Goal: Task Accomplishment & Management: Manage account settings

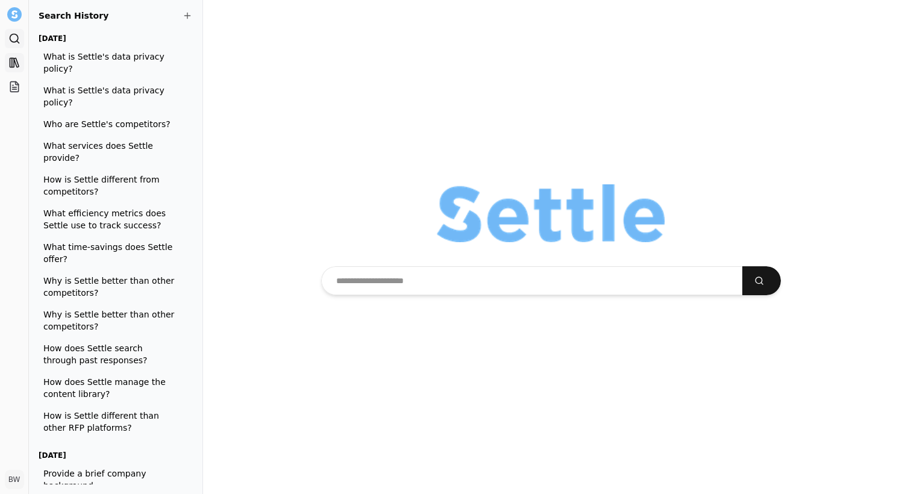
click at [17, 67] on icon at bounding box center [16, 62] width 5 height 9
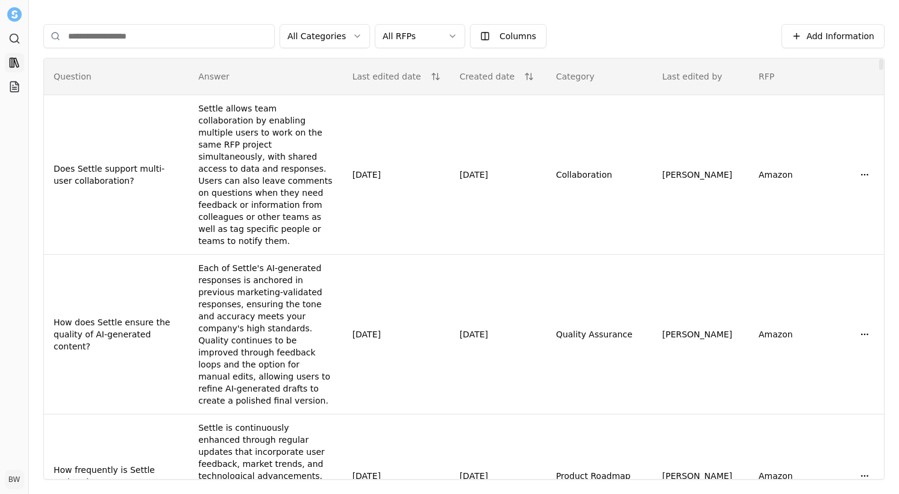
click at [426, 32] on html "Search Library Projects BW [PERSON_NAME] Toggle Sidebar Library Add Information…" at bounding box center [449, 247] width 899 height 494
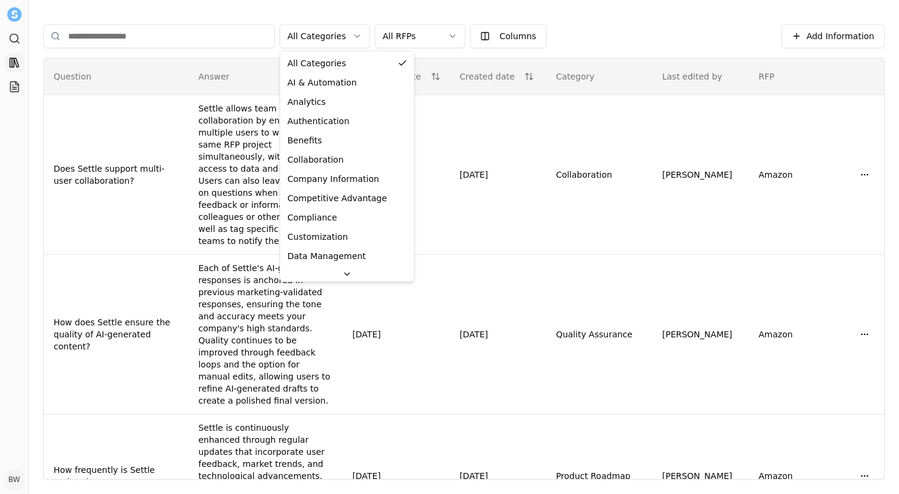
click at [343, 33] on html "Search Library Projects BW [PERSON_NAME] Toggle Sidebar Library Add Information…" at bounding box center [449, 247] width 899 height 494
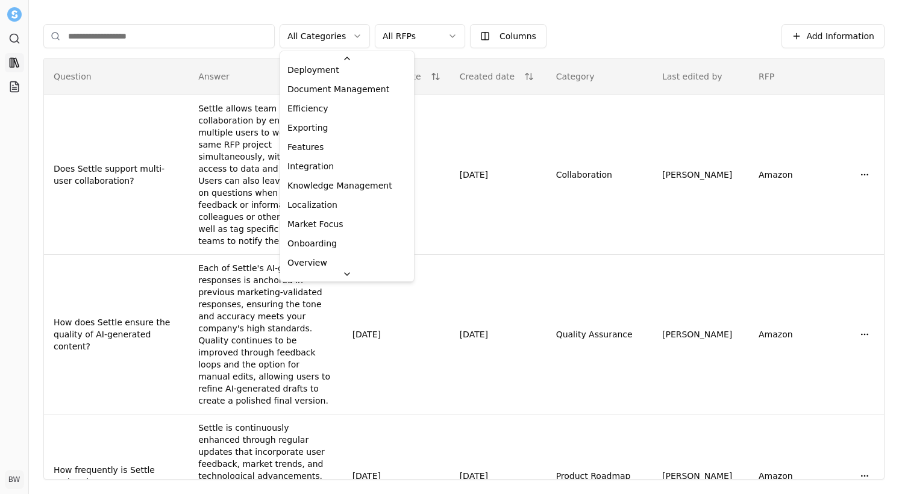
scroll to position [219, 0]
click at [356, 39] on html "Search Library Projects BW [PERSON_NAME] Toggle Sidebar Library Add Information…" at bounding box center [449, 247] width 899 height 494
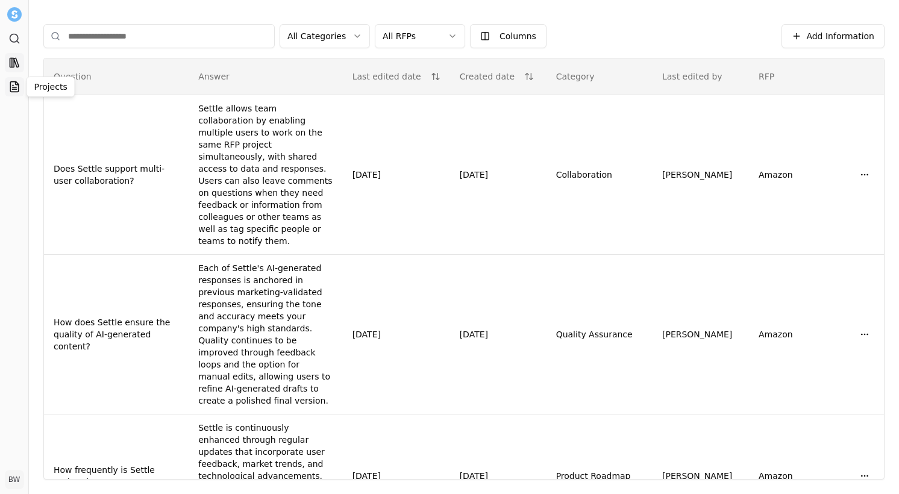
click at [9, 88] on icon at bounding box center [14, 87] width 12 height 12
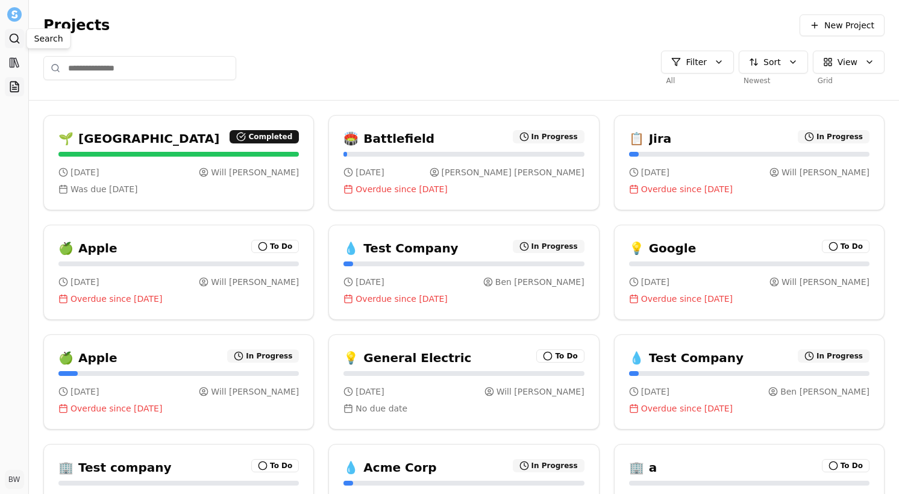
click at [17, 41] on icon at bounding box center [17, 42] width 2 height 2
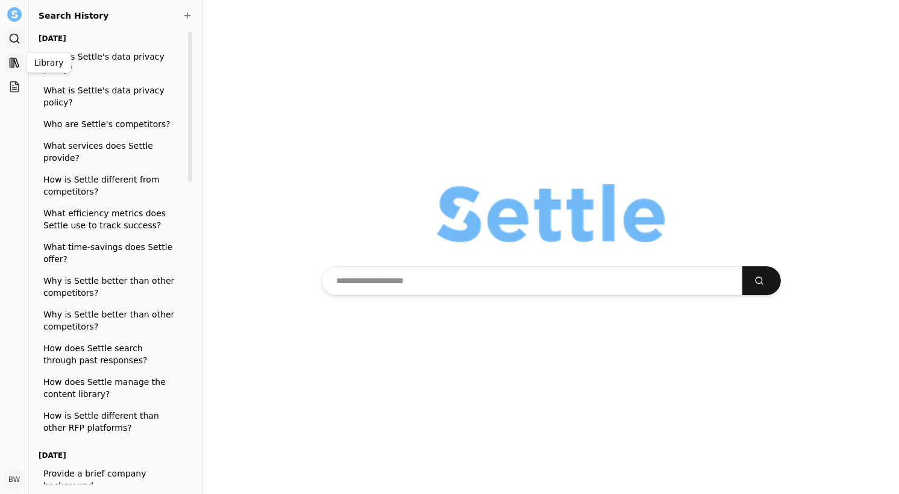
click at [14, 61] on icon at bounding box center [16, 62] width 5 height 9
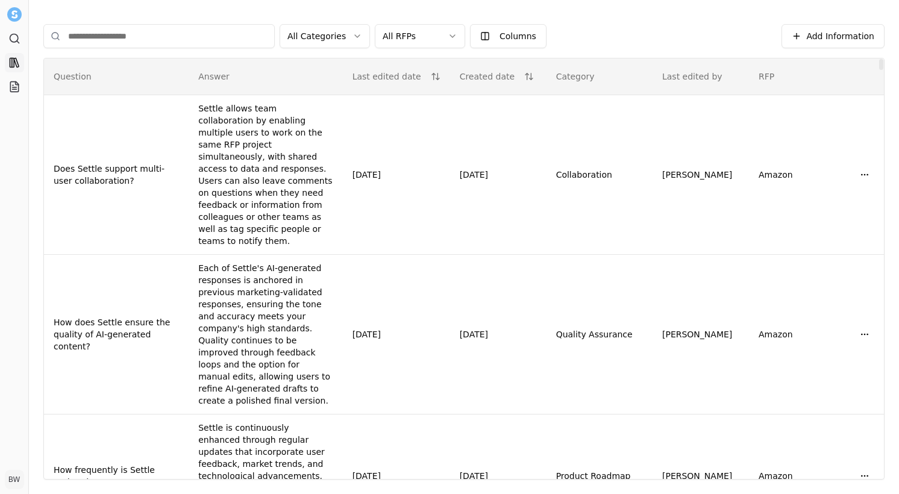
click at [457, 44] on body "Search Library Projects BW [PERSON_NAME] Toggle Sidebar Library Add Information…" at bounding box center [449, 247] width 899 height 494
click at [441, 42] on html "Search Library Projects BW [PERSON_NAME] Toggle Sidebar Library Add Information…" at bounding box center [449, 247] width 899 height 494
click at [352, 33] on html "Search Library Projects BW [PERSON_NAME] Toggle Sidebar Library Add Information…" at bounding box center [449, 247] width 899 height 494
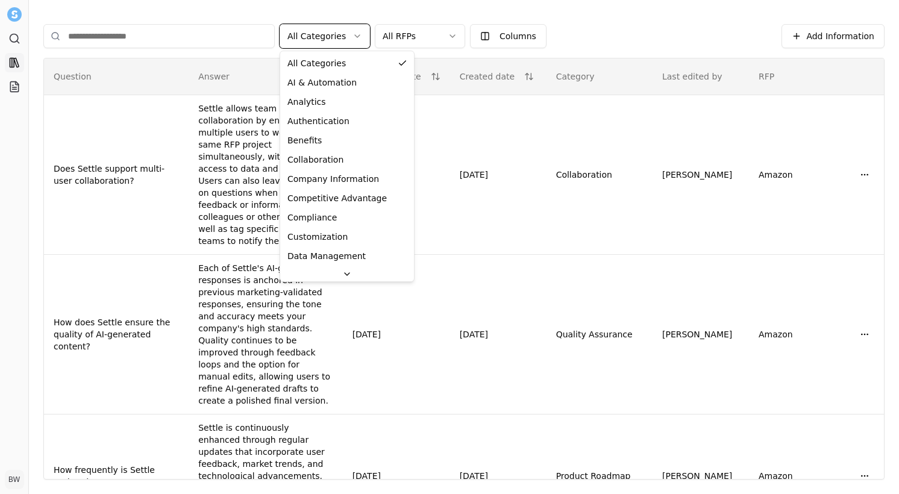
click at [356, 38] on html "Search Library Projects BW [PERSON_NAME] Toggle Sidebar Library Add Information…" at bounding box center [449, 247] width 899 height 494
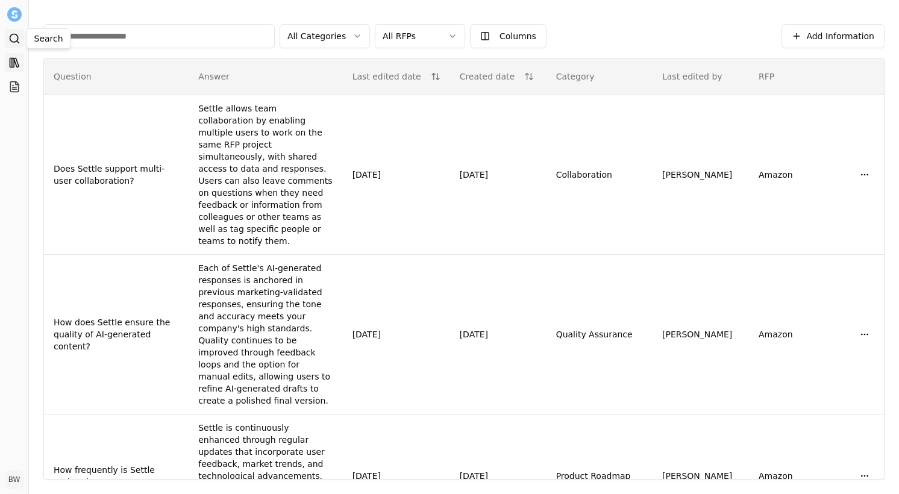
click at [18, 39] on icon at bounding box center [14, 39] width 12 height 12
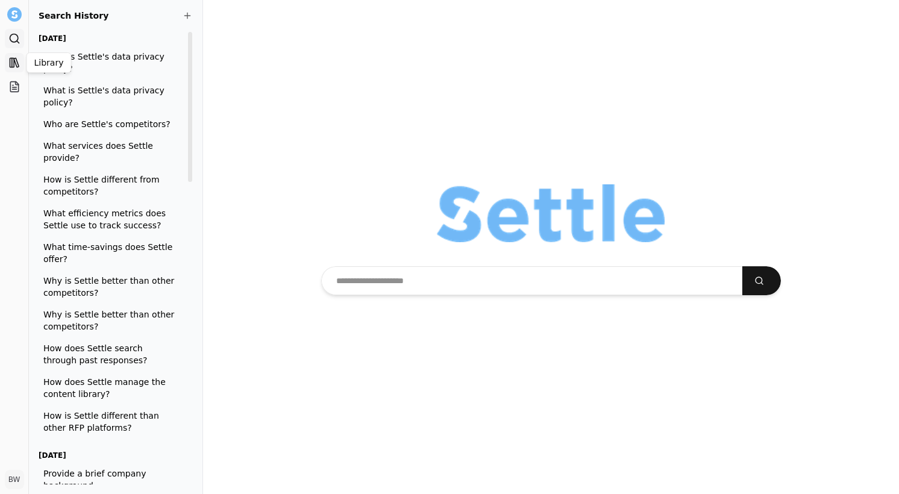
click at [17, 63] on icon at bounding box center [16, 62] width 5 height 9
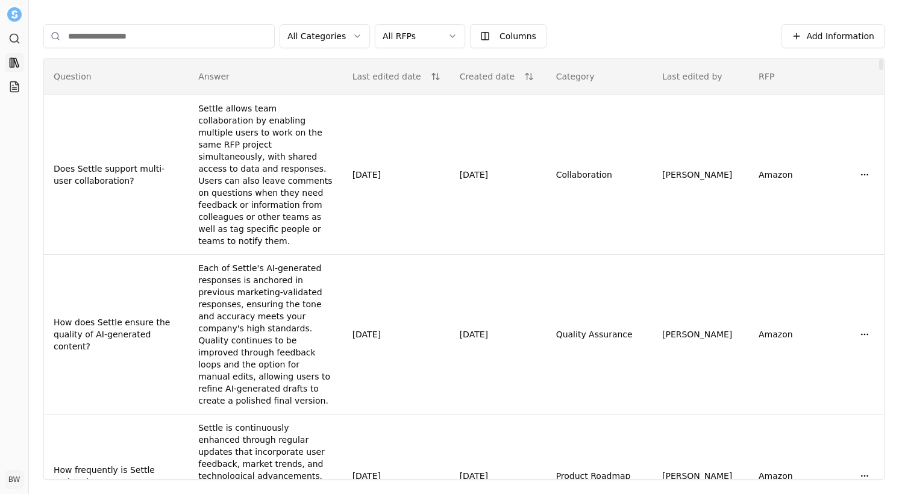
click at [441, 25] on html "Search Library Projects BW [PERSON_NAME] Toggle Sidebar Library Add Information…" at bounding box center [449, 247] width 899 height 494
click at [444, 40] on html "Search Library Projects BW [PERSON_NAME] Toggle Sidebar Library Add Information…" at bounding box center [449, 247] width 899 height 494
click at [353, 36] on html "Search Library Projects BW [PERSON_NAME] Toggle Sidebar Library Add Information…" at bounding box center [449, 247] width 899 height 494
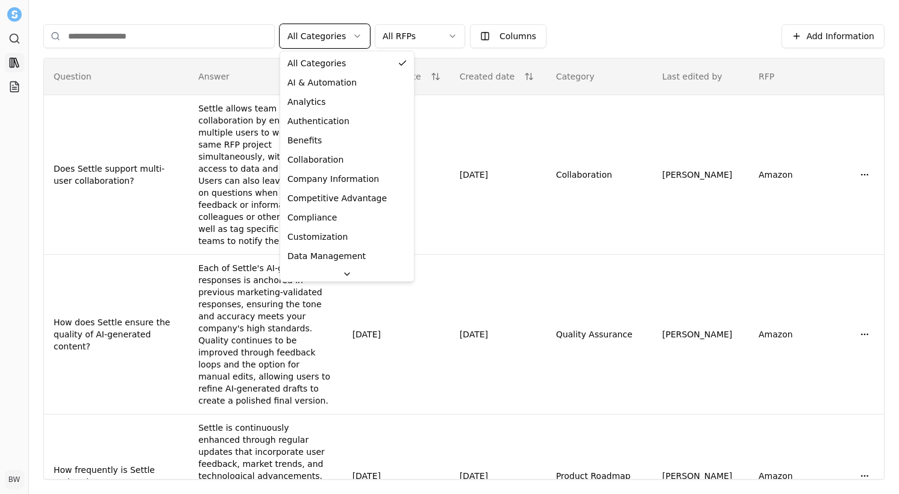
click at [339, 37] on html "Search Library Projects BW [PERSON_NAME] Toggle Sidebar Library Add Information…" at bounding box center [449, 247] width 899 height 494
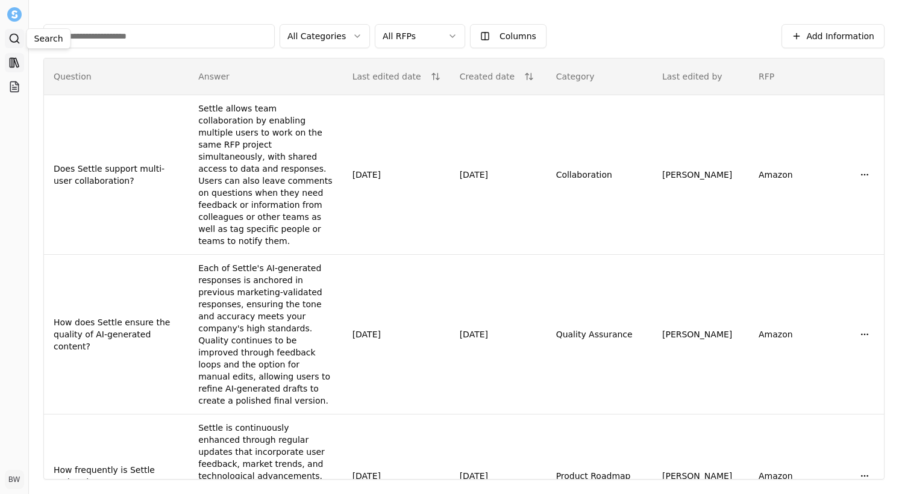
click at [16, 43] on icon at bounding box center [14, 39] width 12 height 12
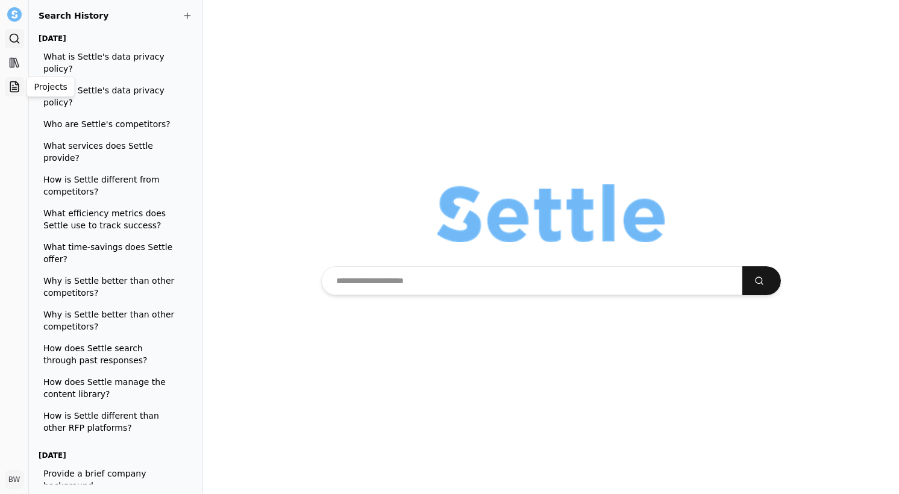
click at [13, 86] on icon at bounding box center [12, 86] width 1 height 0
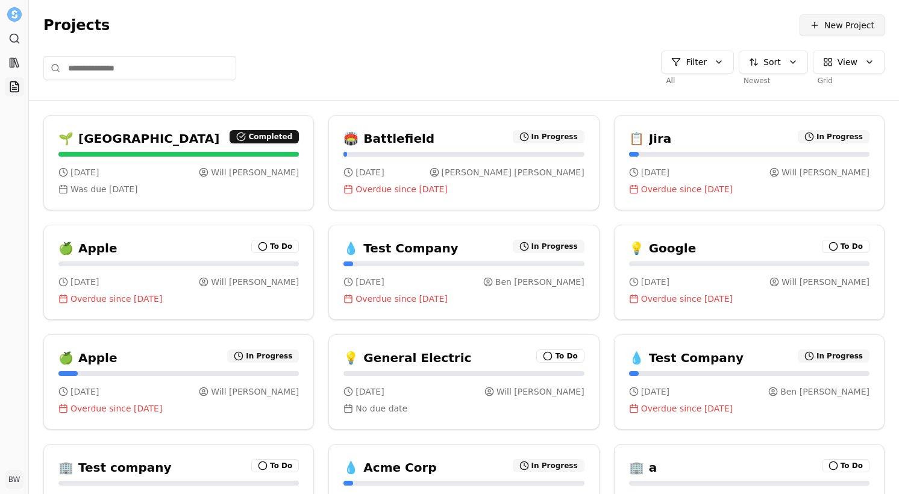
click at [814, 32] on button "New Project" at bounding box center [842, 25] width 85 height 22
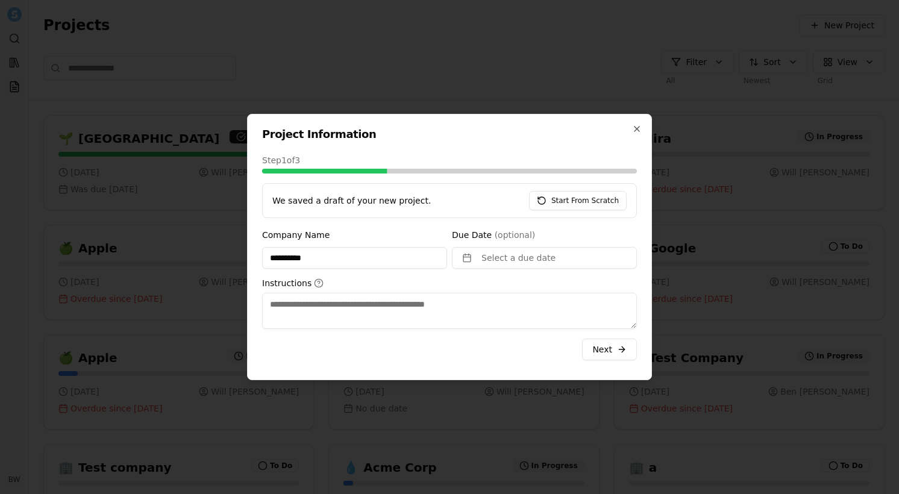
type input "**********"
click at [511, 231] on span "(optional)" at bounding box center [515, 235] width 41 height 10
click at [496, 263] on button "Select a due date" at bounding box center [544, 258] width 185 height 22
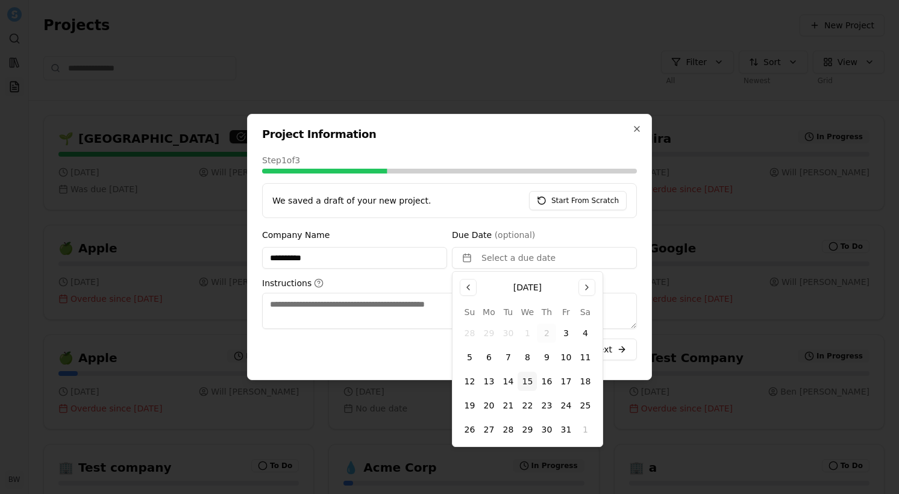
click at [532, 379] on button "15" at bounding box center [527, 381] width 19 height 19
click at [370, 311] on textarea "Instructions" at bounding box center [449, 311] width 375 height 36
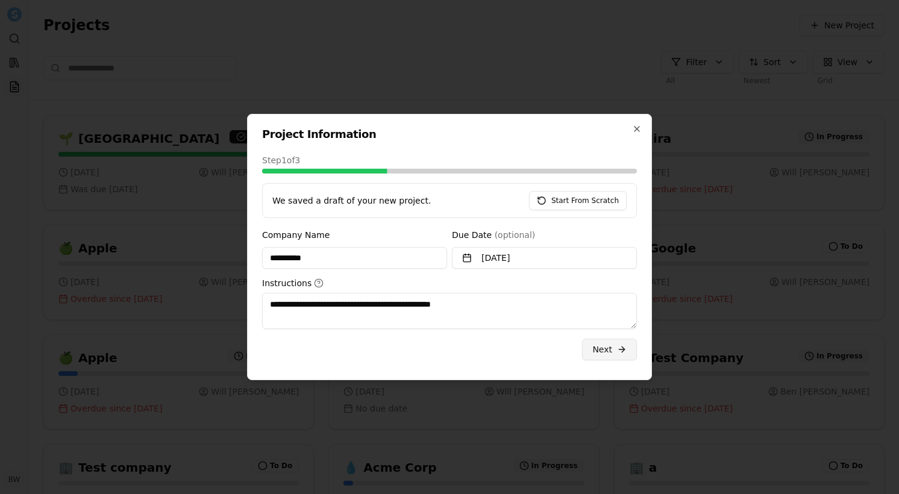
type textarea "**********"
click at [603, 351] on span "Next" at bounding box center [603, 350] width 20 height 12
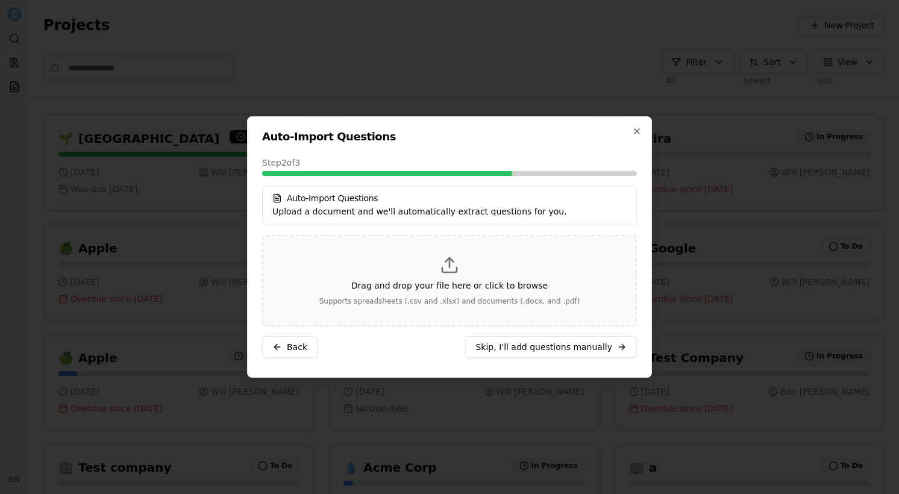
click at [442, 278] on div "Drag and drop your file here or click to browse Supports spreadsheets (.csv and…" at bounding box center [450, 281] width 334 height 51
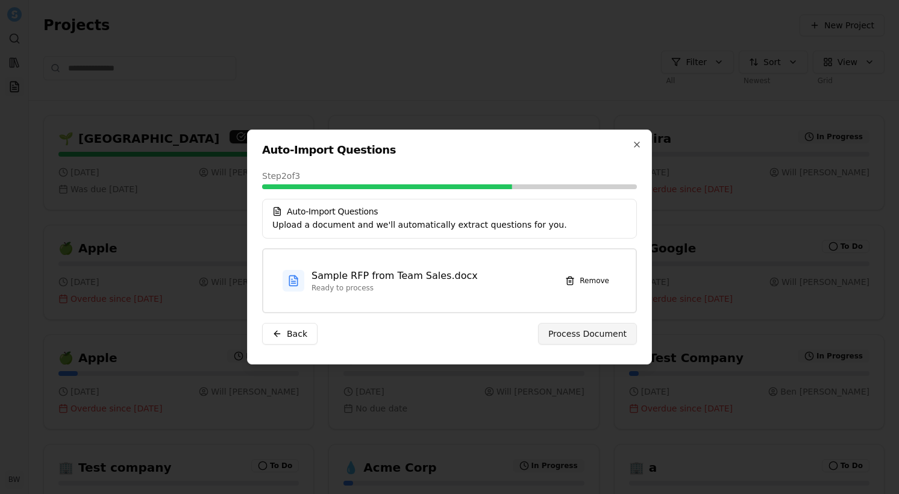
click at [575, 335] on span "Process Document" at bounding box center [588, 334] width 78 height 12
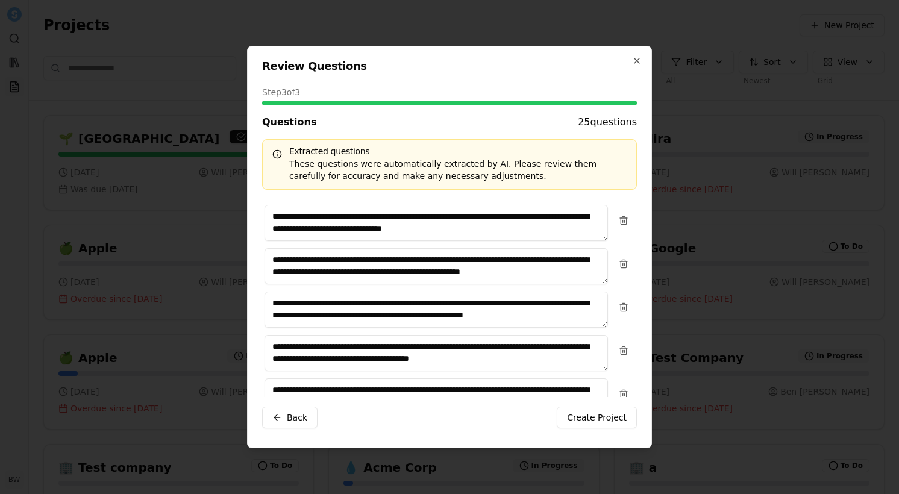
scroll to position [11, 0]
click at [588, 423] on span "Create Project" at bounding box center [597, 418] width 60 height 12
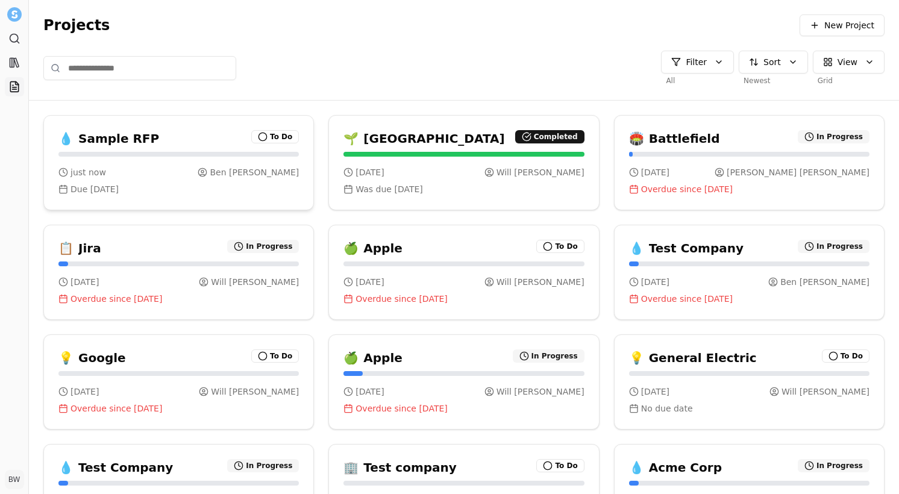
click at [169, 143] on div "💧 Sample RFP To Do" at bounding box center [178, 138] width 241 height 17
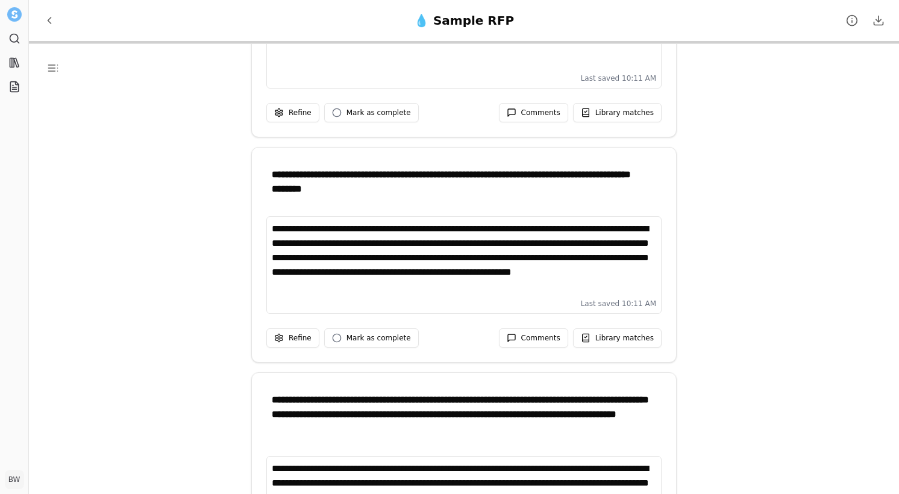
scroll to position [119, 0]
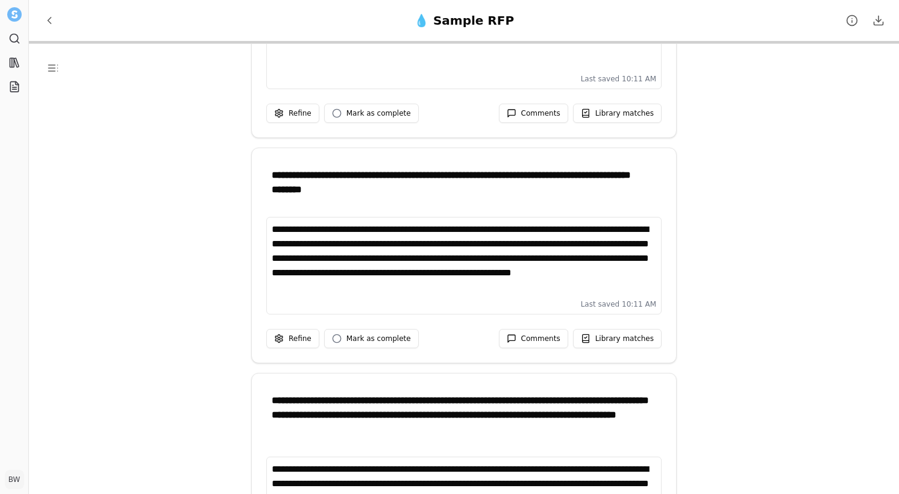
click at [457, 289] on div "**********" at bounding box center [464, 258] width 385 height 72
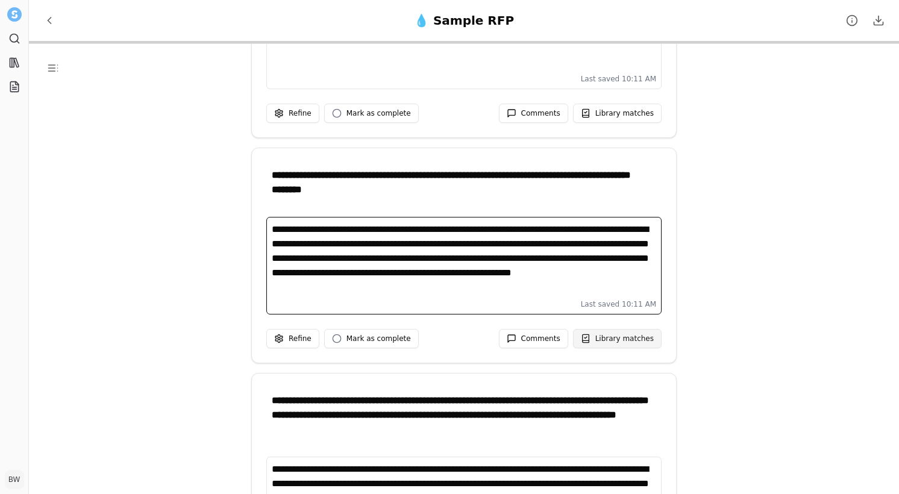
click at [591, 336] on span at bounding box center [586, 339] width 10 height 10
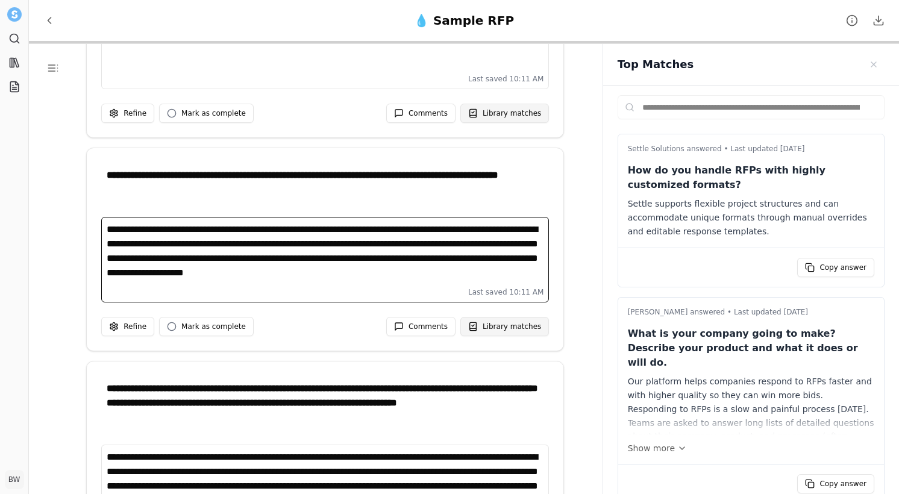
click at [511, 281] on div "**********" at bounding box center [325, 252] width 437 height 60
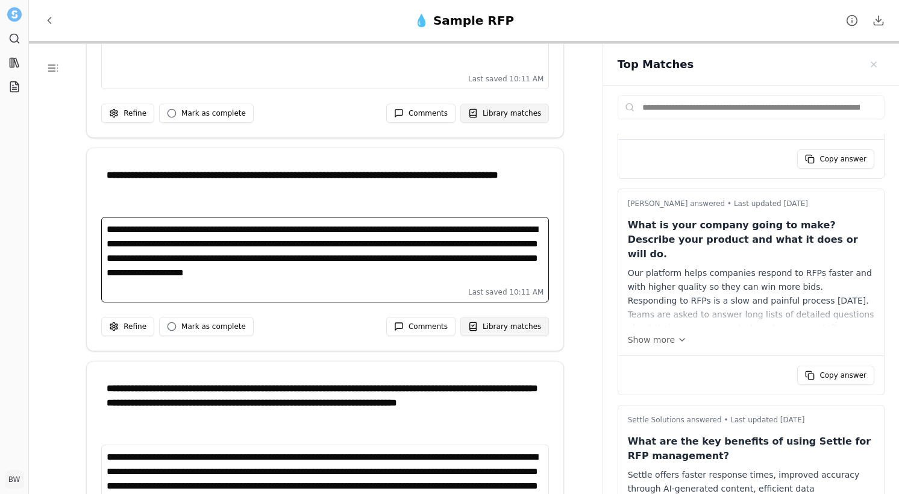
scroll to position [106, 0]
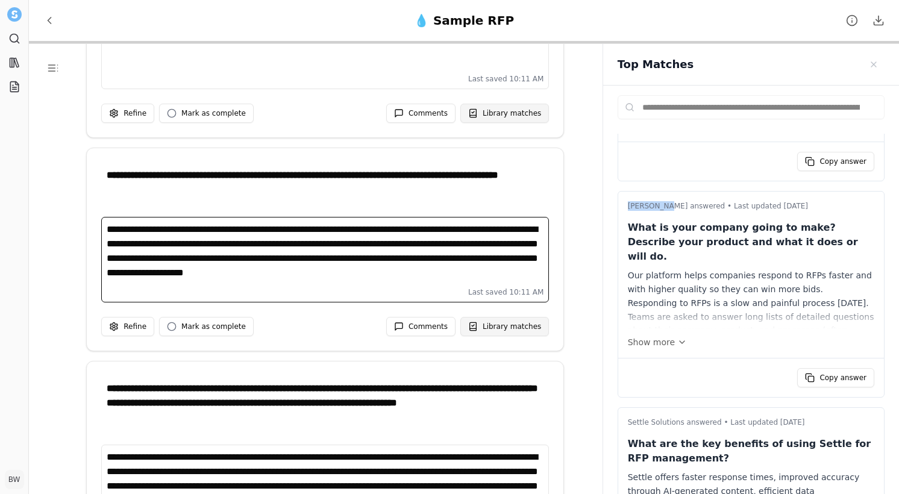
drag, startPoint x: 629, startPoint y: 206, endPoint x: 662, endPoint y: 209, distance: 33.3
click at [662, 209] on p "[PERSON_NAME] answered • Last updated [DATE]" at bounding box center [751, 206] width 247 height 10
click at [669, 210] on p "[PERSON_NAME] answered • Last updated [DATE]" at bounding box center [751, 206] width 247 height 10
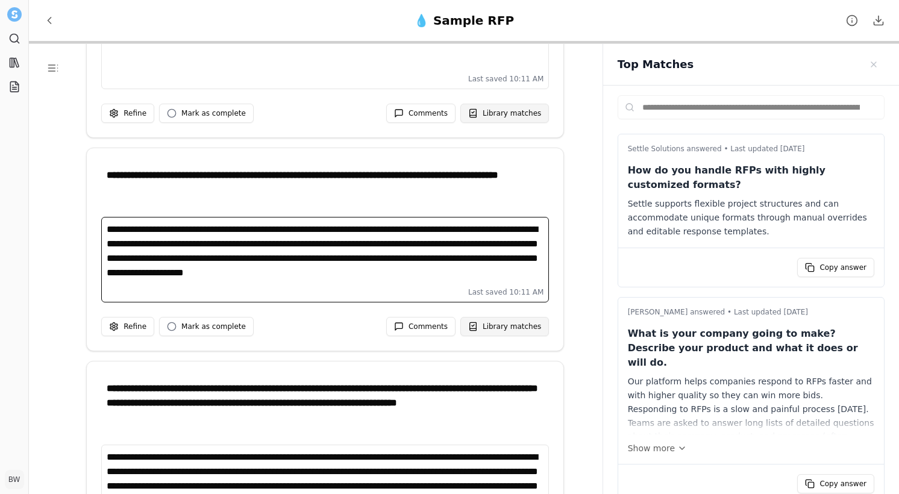
scroll to position [4, 0]
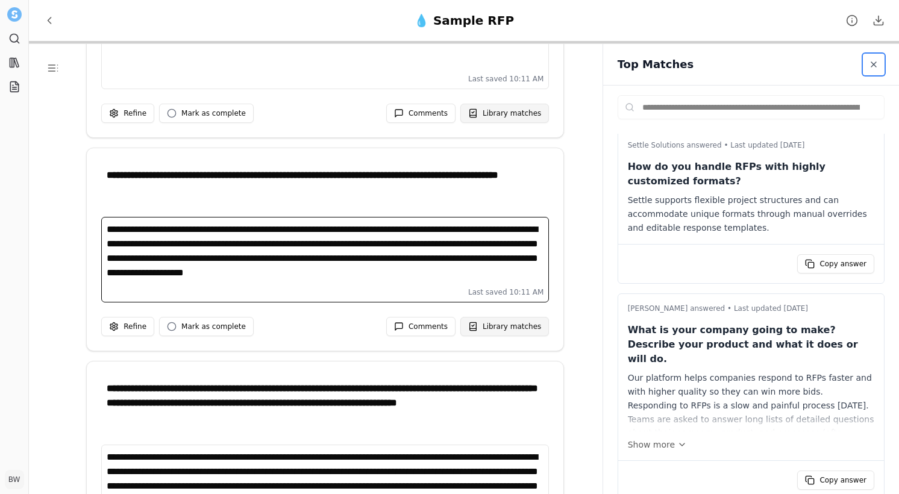
click at [879, 69] on button "Close sidebar" at bounding box center [874, 65] width 22 height 22
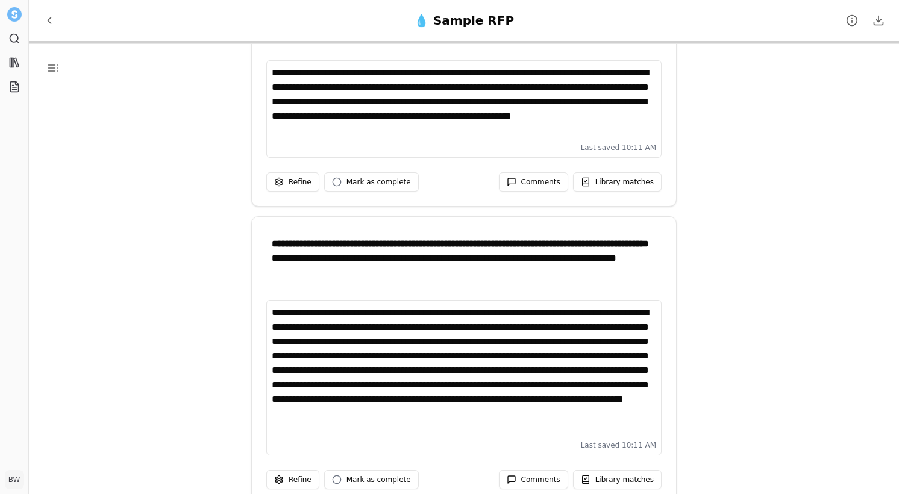
scroll to position [275, 0]
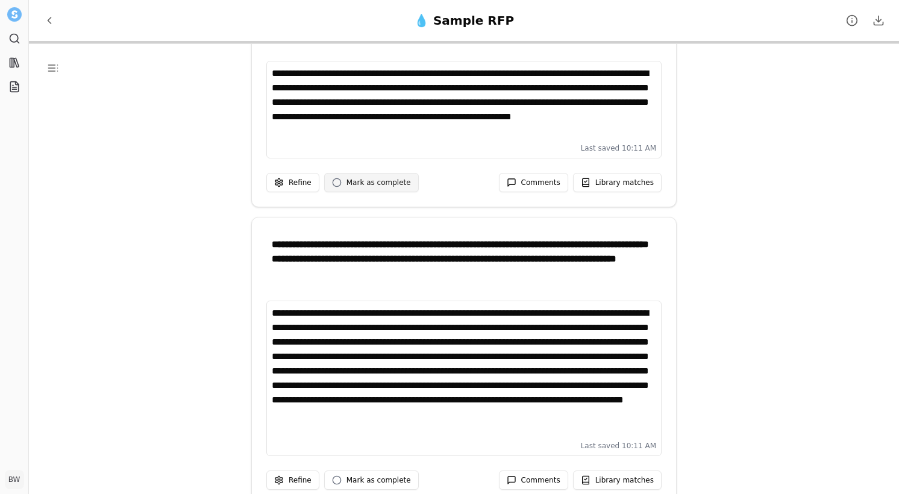
click at [377, 178] on span "Mark as complete" at bounding box center [379, 183] width 64 height 10
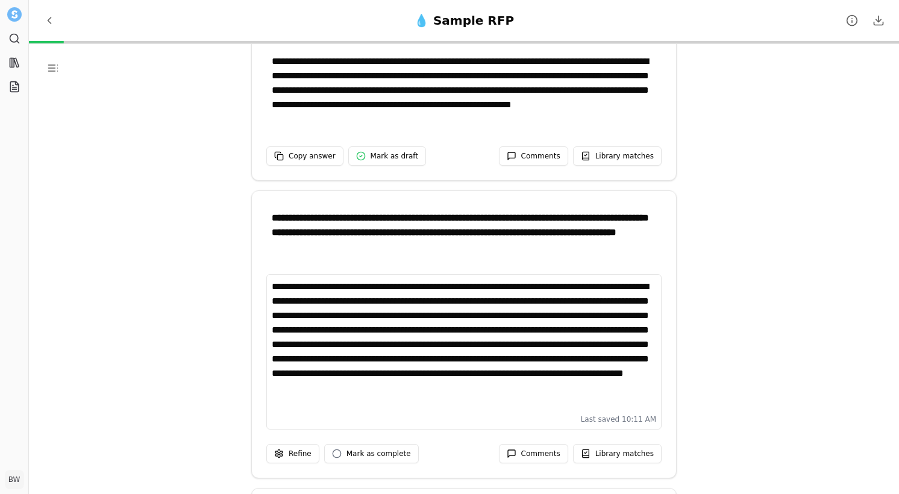
scroll to position [284, 0]
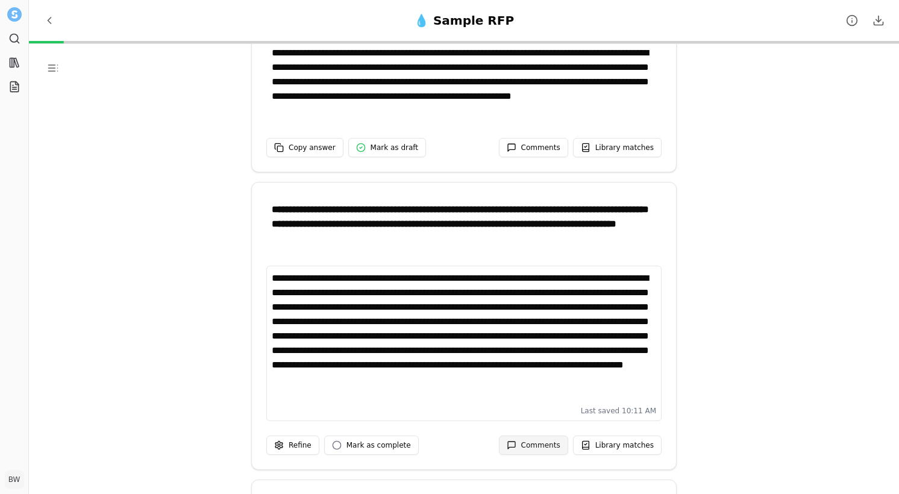
click at [523, 443] on button "Comments" at bounding box center [533, 445] width 69 height 19
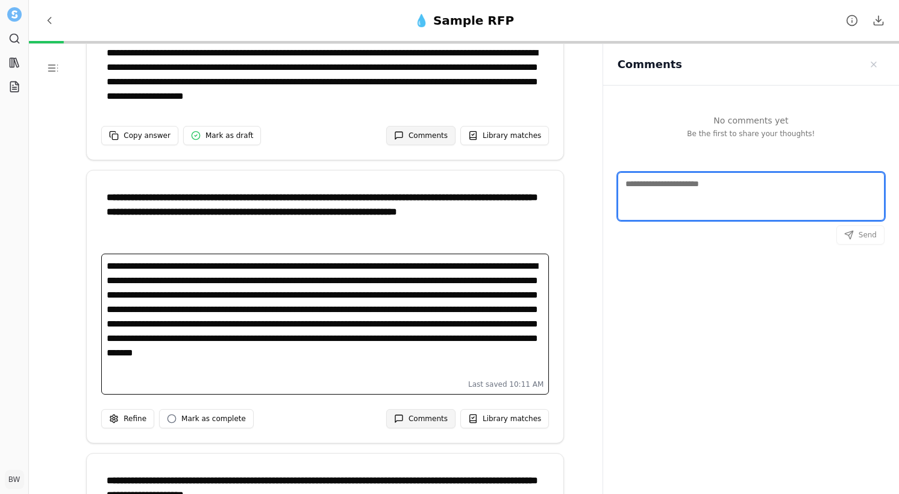
click at [693, 204] on textarea "Comments" at bounding box center [751, 196] width 267 height 48
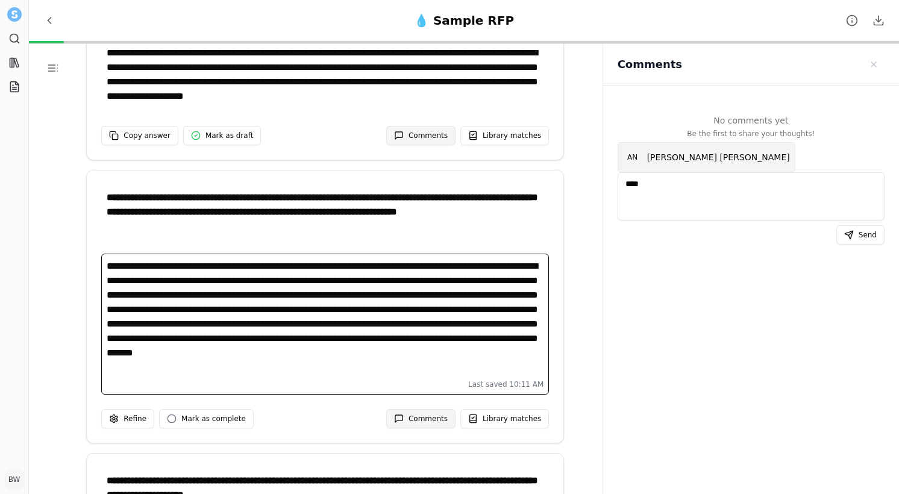
click at [654, 163] on div "A N [PERSON_NAME]" at bounding box center [706, 157] width 177 height 29
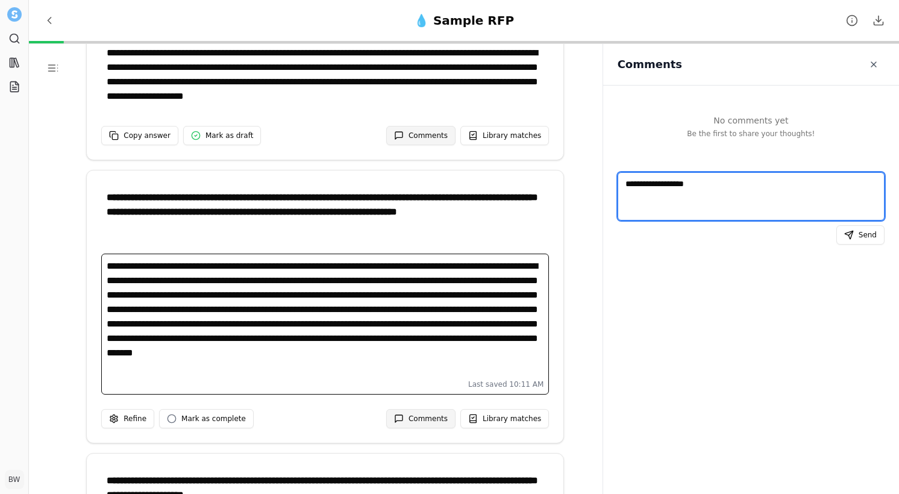
type textarea "**********"
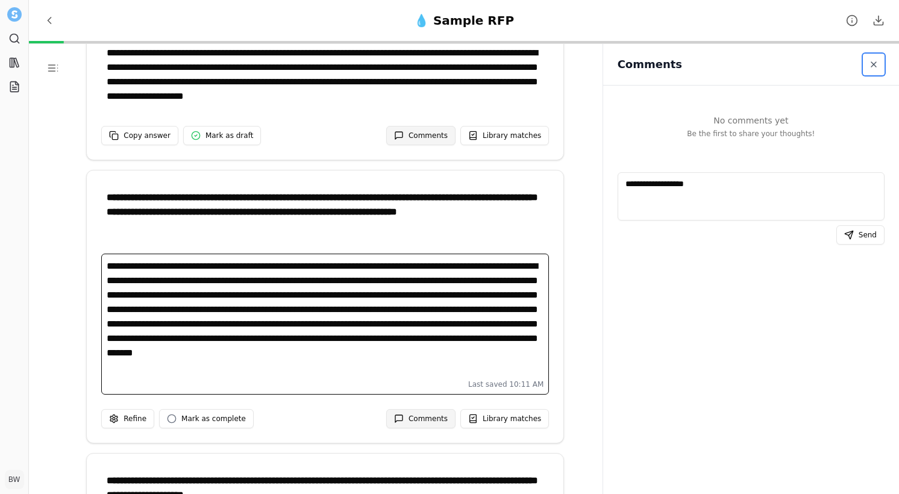
click at [875, 63] on span "Close sidebar" at bounding box center [874, 65] width 10 height 10
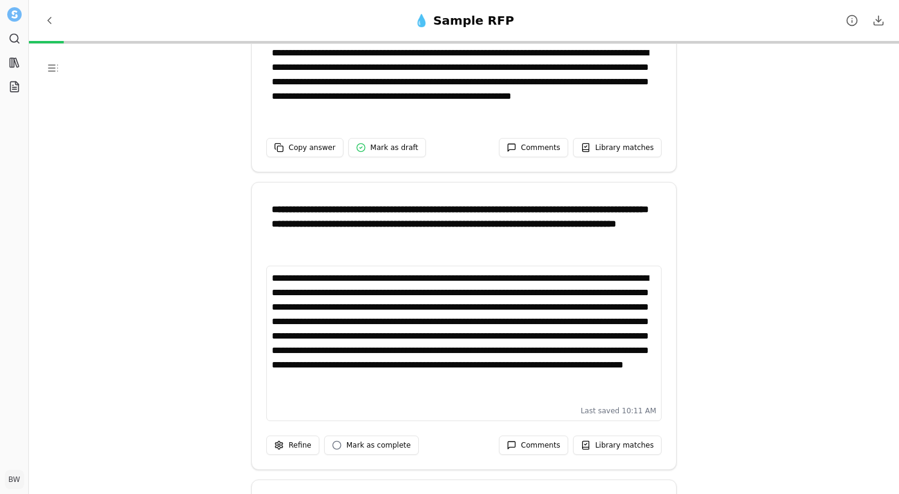
scroll to position [400, 0]
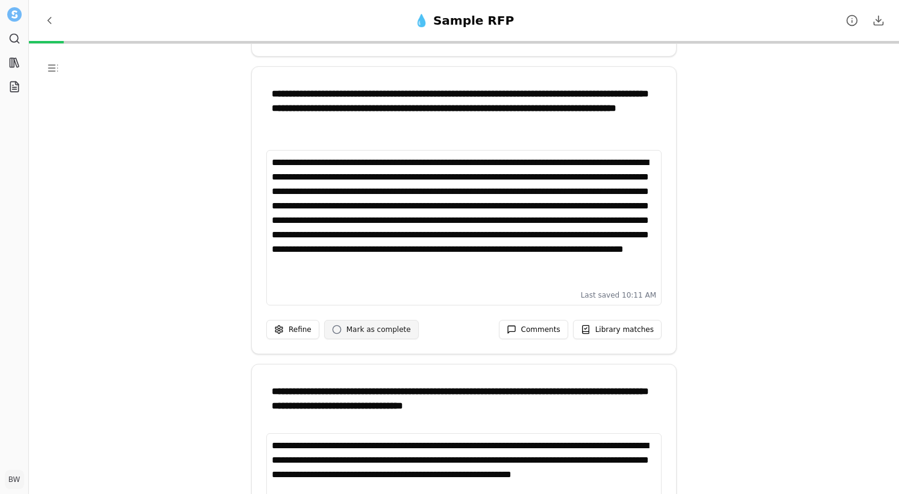
click at [382, 329] on span "Mark as complete" at bounding box center [379, 330] width 64 height 10
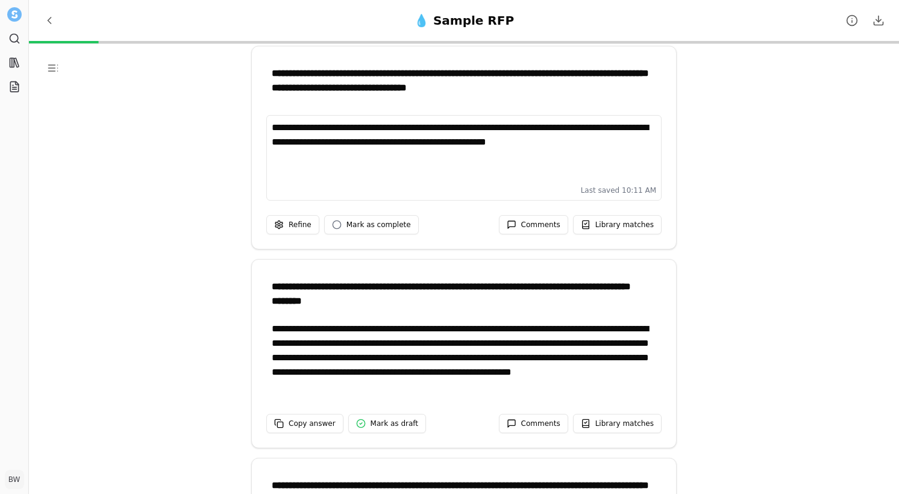
scroll to position [0, 0]
